Goal: Check status: Check status

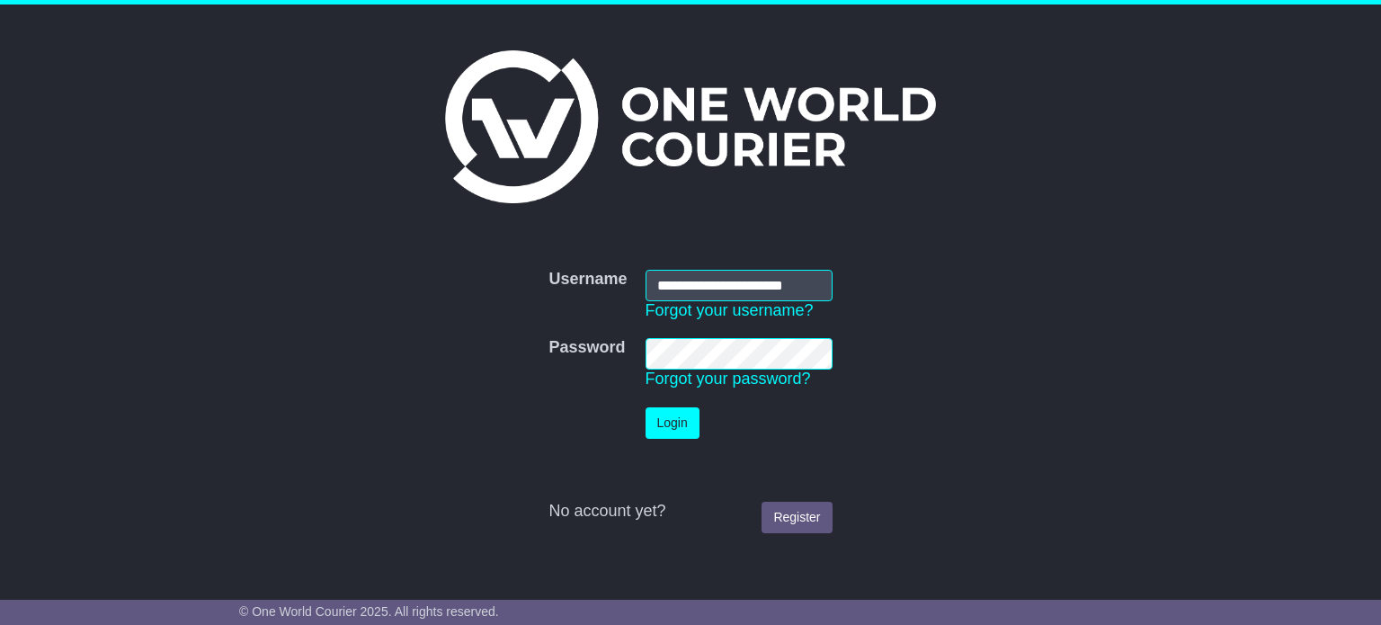
scroll to position [0, 4]
click at [667, 423] on button "Login" at bounding box center [672, 422] width 54 height 31
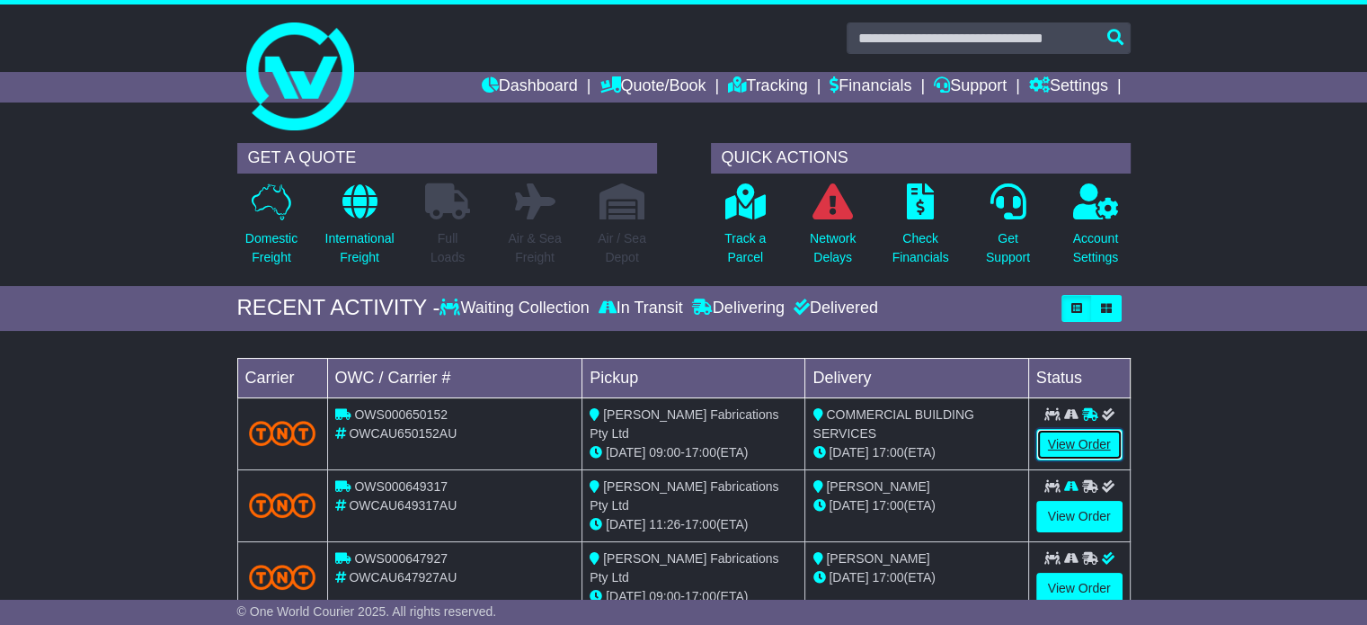
click at [1093, 449] on link "View Order" at bounding box center [1080, 444] width 86 height 31
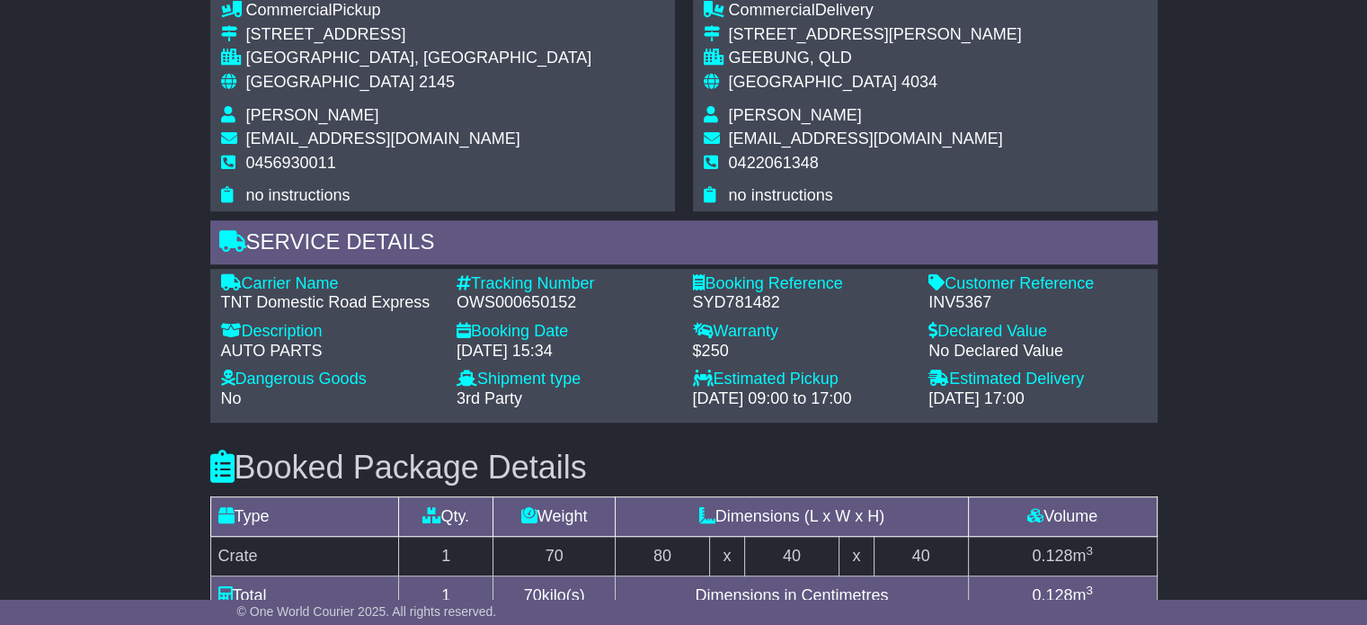
scroll to position [1079, 0]
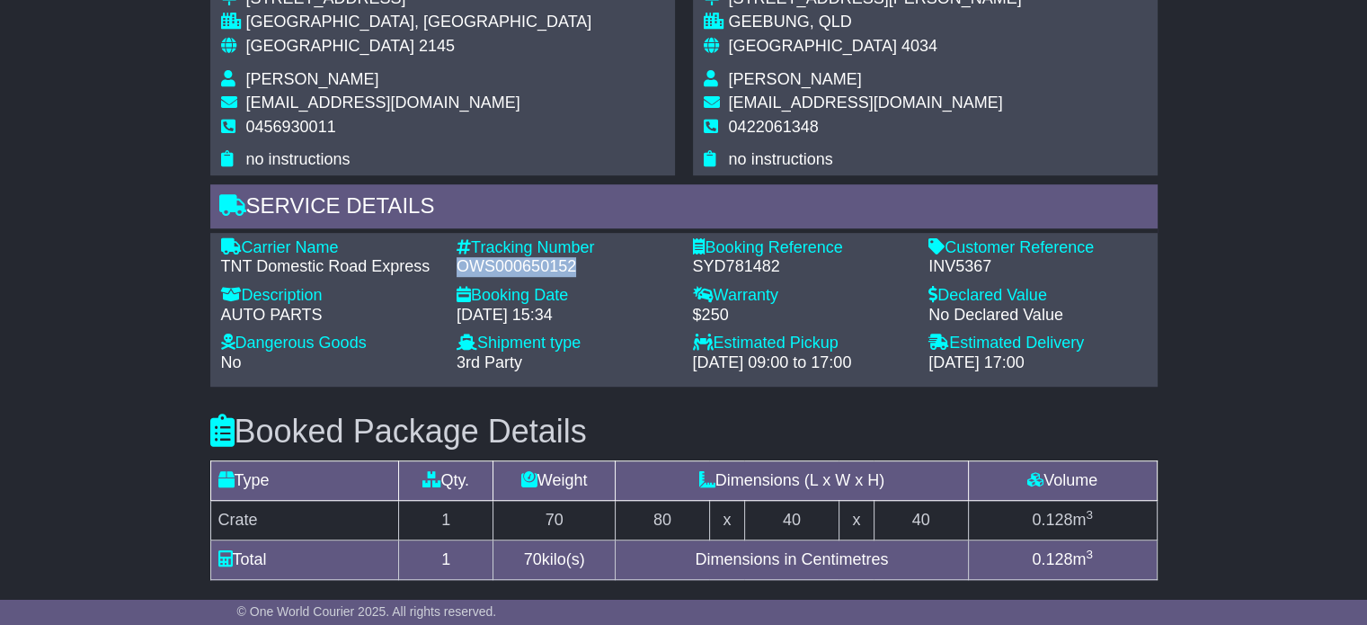
drag, startPoint x: 590, startPoint y: 259, endPoint x: 458, endPoint y: 265, distance: 131.4
click at [458, 265] on div "OWS000650152" at bounding box center [566, 267] width 218 height 20
copy div "OWS000650152"
click at [649, 383] on div "Carrier Name - TNT Domestic Road Express Description - AUTO PARTS Tracking Numb…" at bounding box center [684, 310] width 948 height 155
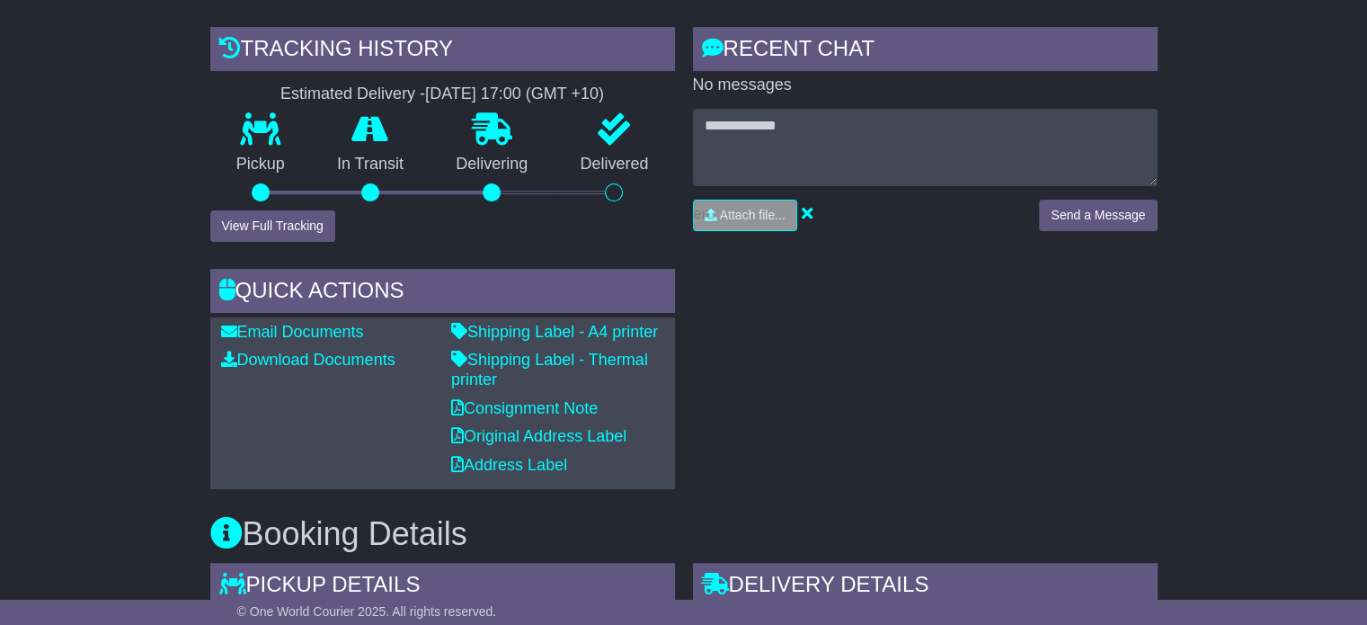
scroll to position [0, 0]
